Goal: Check status

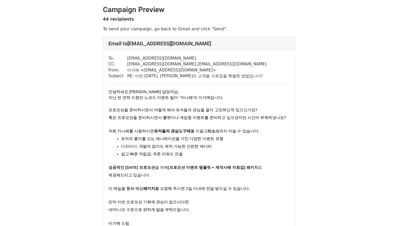
click at [276, 50] on div "To: whisky3891@naver.com CC: cho.minkyo@dodamind.kr , gaye1224@dodamind.kr From…" at bounding box center [199, 187] width 192 height 275
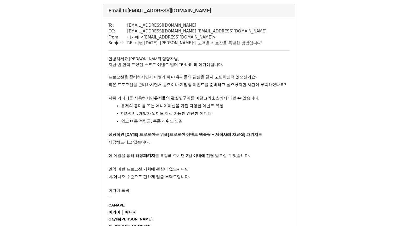
scroll to position [33, 0]
drag, startPoint x: 163, startPoint y: 44, endPoint x: 150, endPoint y: 44, distance: 13.4
click at [150, 44] on td "RE: 이번 추석, 진모터스의 고객을 사로잡을 특별한 방법입니다!" at bounding box center [196, 43] width 139 height 6
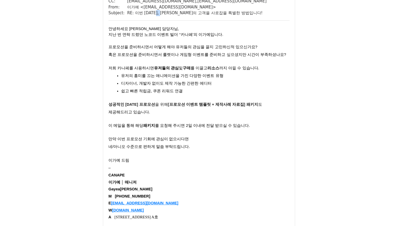
scroll to position [71, 0]
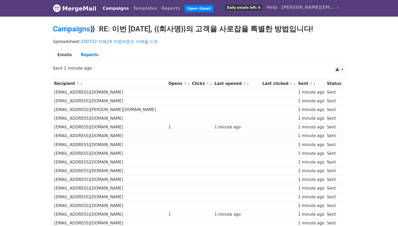
click at [84, 33] on div "Campaigns ⟫ RE: 이번 추석, {{회사명}}의 고객을 사로잡을 특별한 방법입니다!" at bounding box center [199, 30] width 300 height 12
click at [73, 26] on link "Campaigns" at bounding box center [71, 28] width 37 height 9
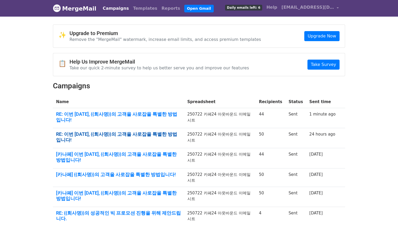
click at [159, 131] on link "RE: 이번 추석, {{회사명}}의 고객을 사로잡을 특별한 방법입니다!" at bounding box center [118, 136] width 125 height 11
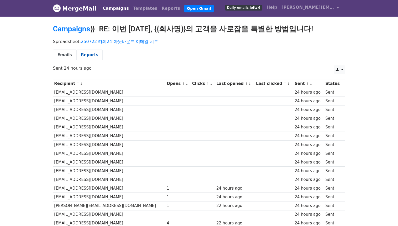
click at [91, 54] on link "Reports" at bounding box center [89, 54] width 26 height 11
